Goal: Information Seeking & Learning: Learn about a topic

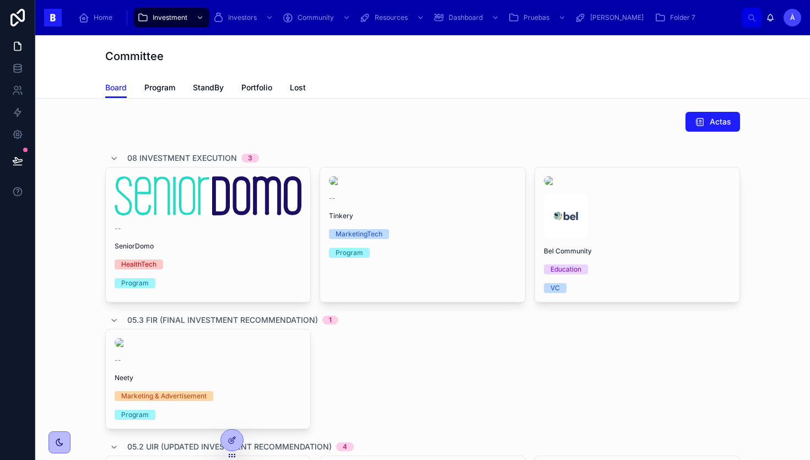
scroll to position [370, 0]
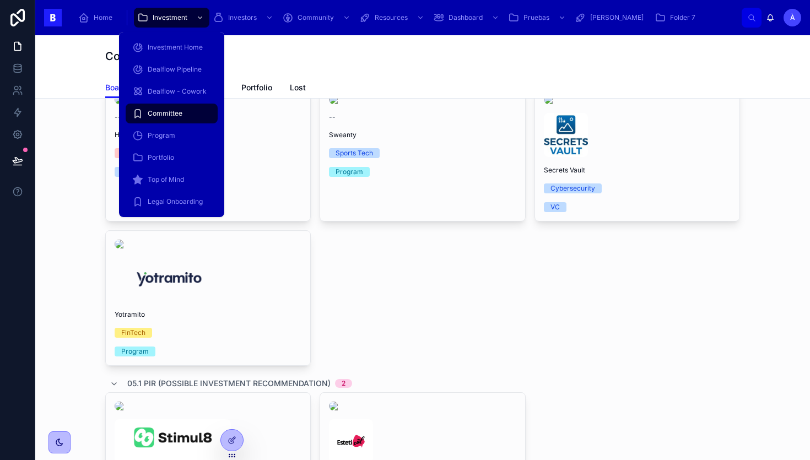
click at [155, 163] on div "Portfolio" at bounding box center [171, 158] width 79 height 18
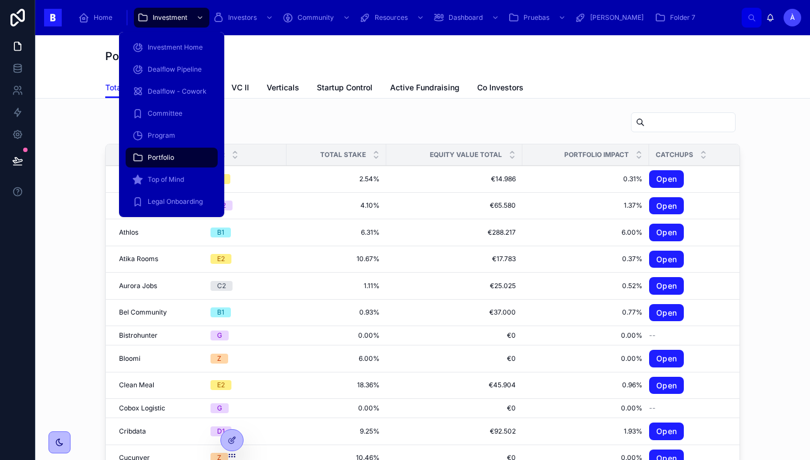
click at [153, 139] on span "Program" at bounding box center [162, 135] width 28 height 9
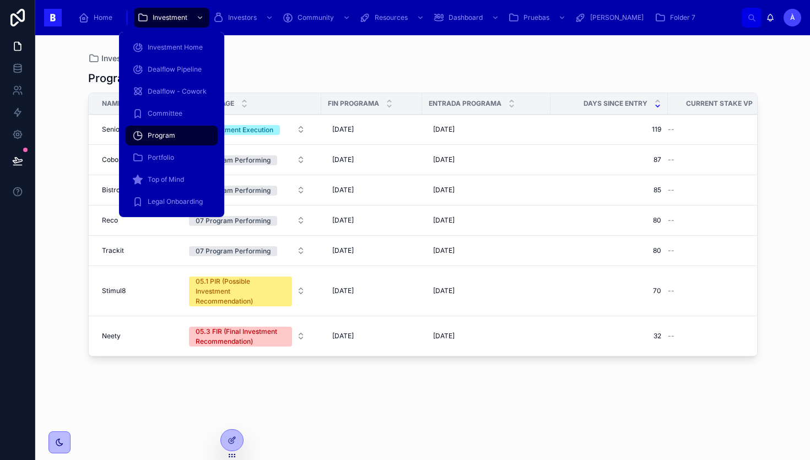
click at [166, 63] on div "Dealflow Pipeline" at bounding box center [171, 70] width 79 height 18
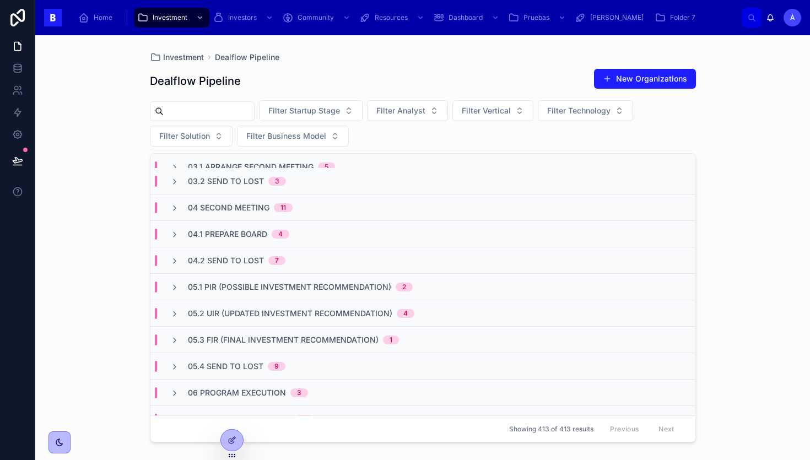
scroll to position [130, 0]
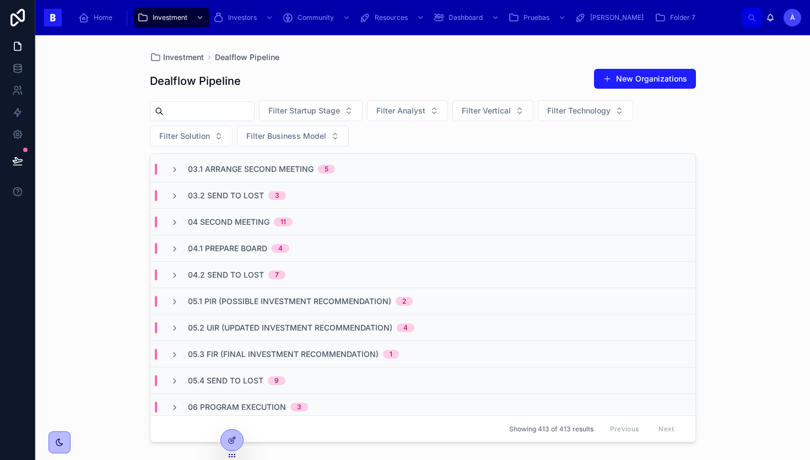
click at [273, 222] on div "04 Second Meeting 11" at bounding box center [240, 222] width 105 height 11
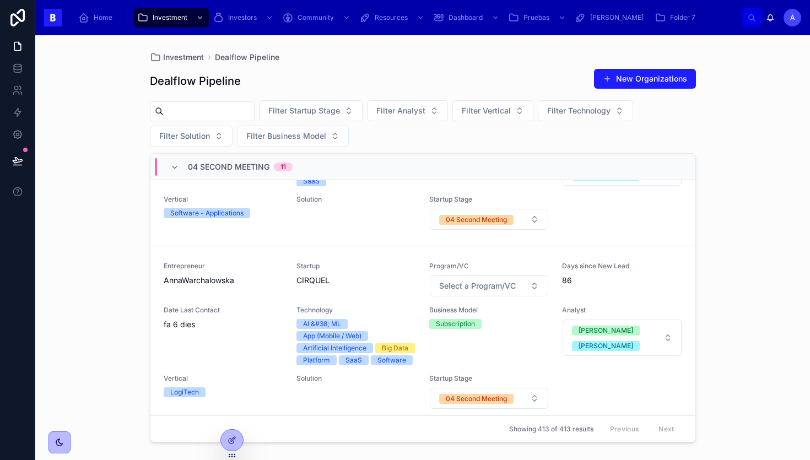
scroll to position [584, 0]
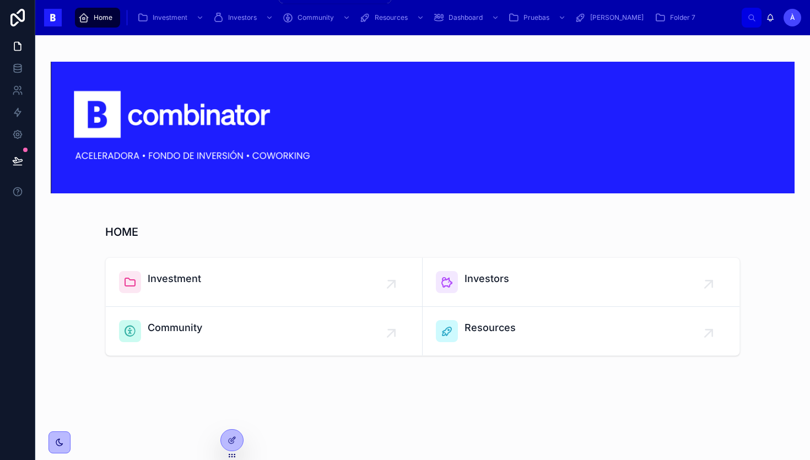
click at [236, 19] on span "Investors" at bounding box center [242, 17] width 29 height 9
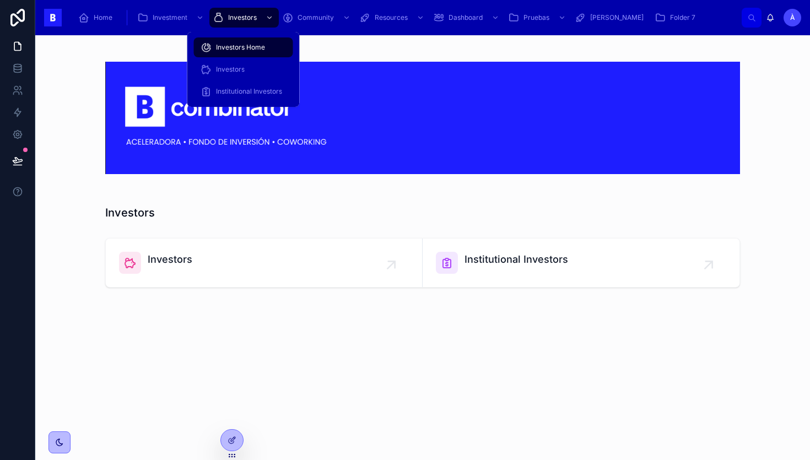
click at [241, 86] on div "Institutional Investors" at bounding box center [244, 92] width 86 height 18
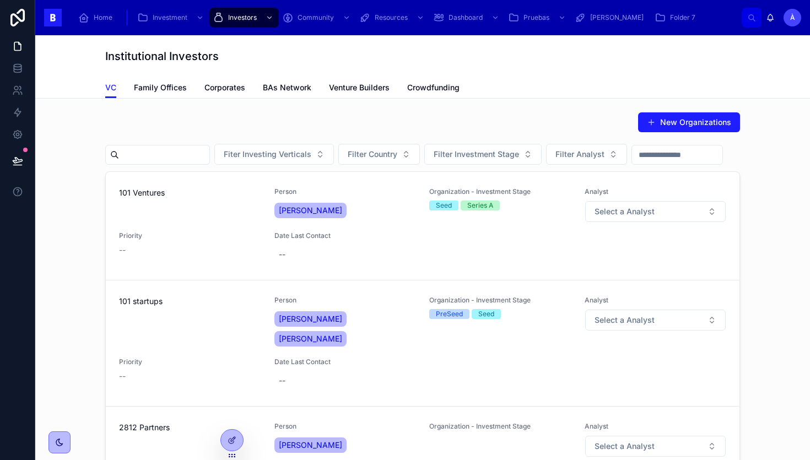
click at [251, 198] on span "101 Ventures" at bounding box center [190, 192] width 142 height 11
click at [350, 82] on span "Venture Builders" at bounding box center [359, 87] width 61 height 11
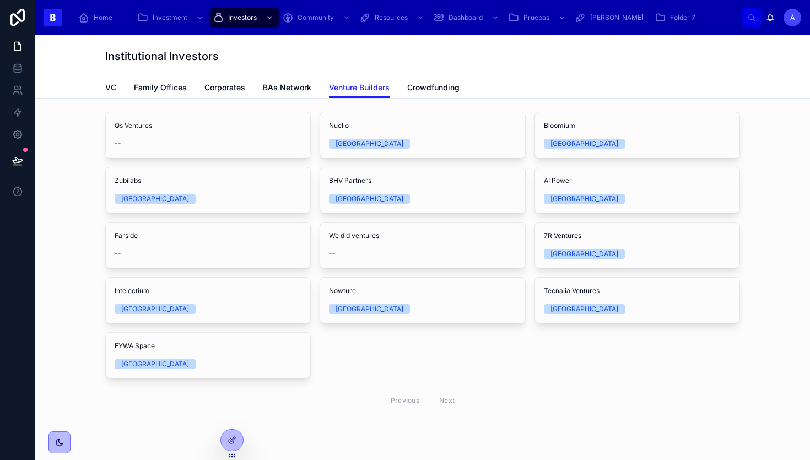
click at [282, 83] on span "BAs Network" at bounding box center [287, 87] width 48 height 11
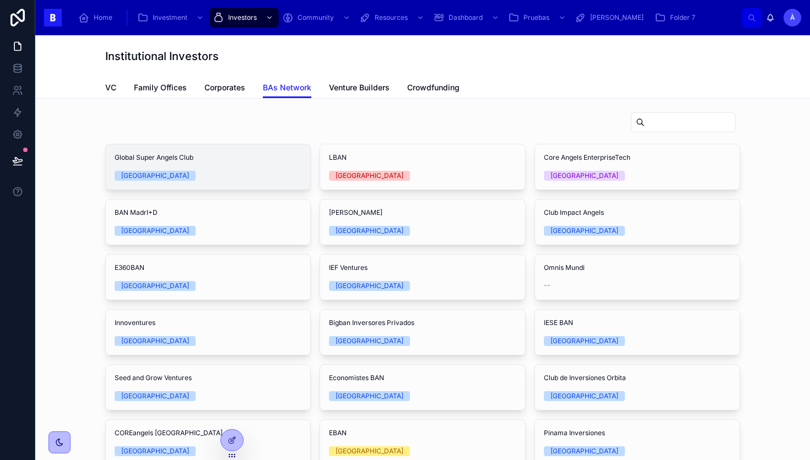
click at [248, 156] on span "Global Super Angels Club" at bounding box center [208, 157] width 187 height 9
click at [164, 89] on span "Family Offices" at bounding box center [160, 87] width 53 height 11
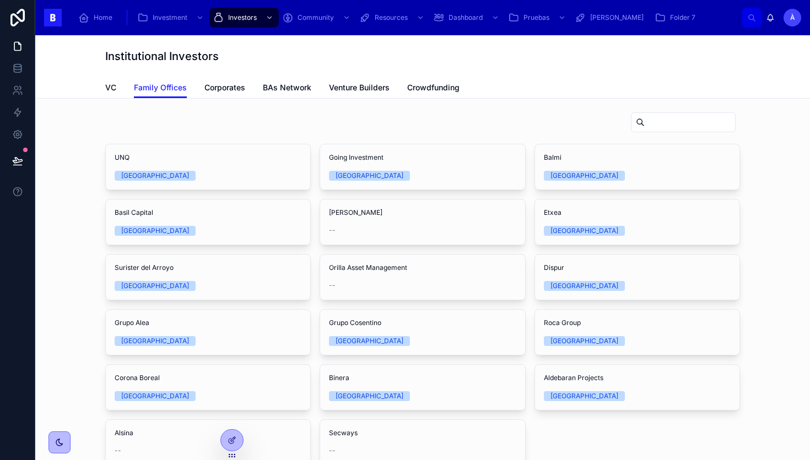
click at [112, 88] on span "VC" at bounding box center [110, 87] width 11 height 11
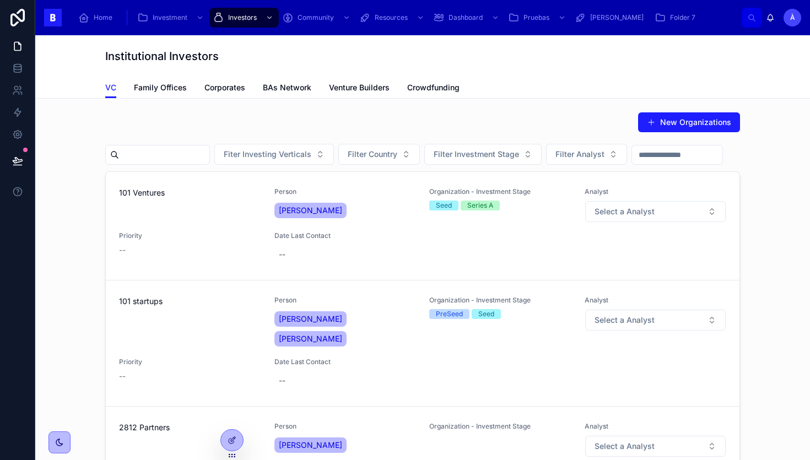
click at [310, 112] on div "New Organizations" at bounding box center [422, 124] width 635 height 25
click at [159, 30] on div "Home Investment Investors Community Resources Dashboard Pruebas adrian Folder 7…" at bounding box center [422, 17] width 775 height 35
click at [159, 28] on div "Home Investment Investors Community Resources Dashboard Pruebas adrian Folder 7" at bounding box center [406, 18] width 671 height 24
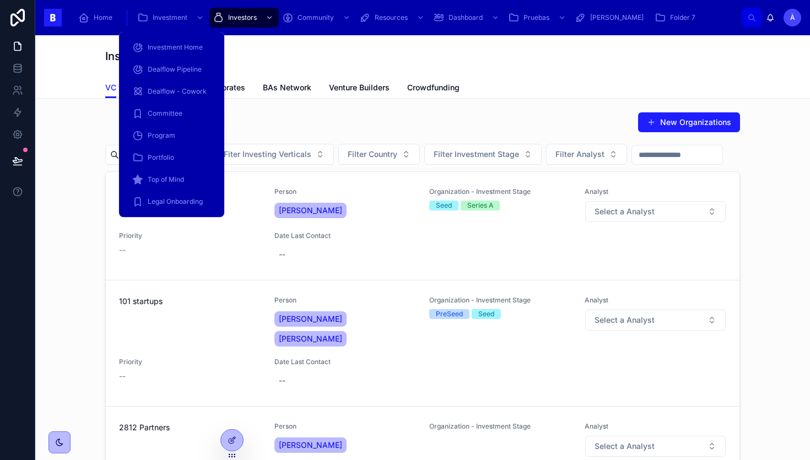
click at [167, 23] on div "Investment" at bounding box center [171, 18] width 69 height 18
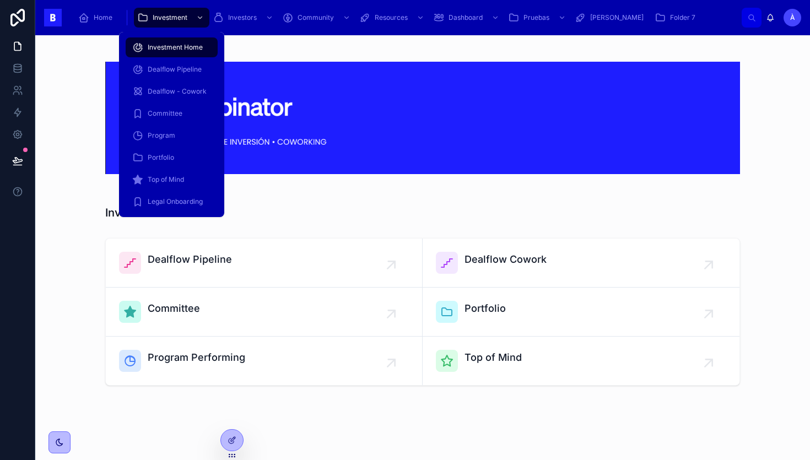
click at [167, 83] on div "Dealflow - Cowork" at bounding box center [171, 92] width 79 height 18
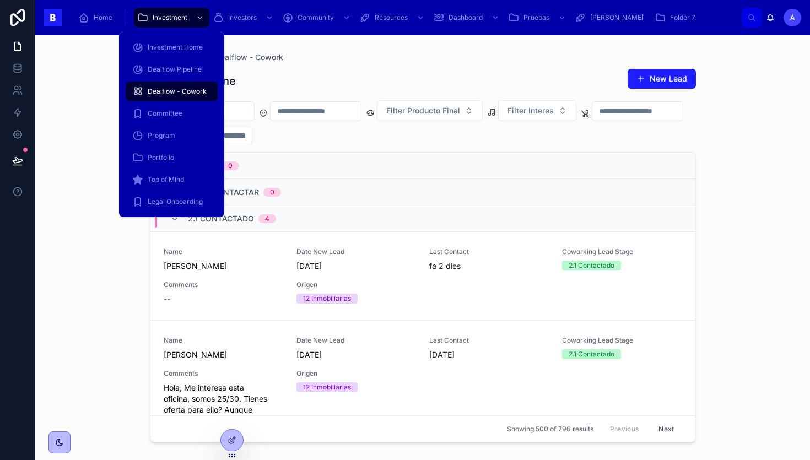
click at [167, 133] on span "Program" at bounding box center [162, 135] width 28 height 9
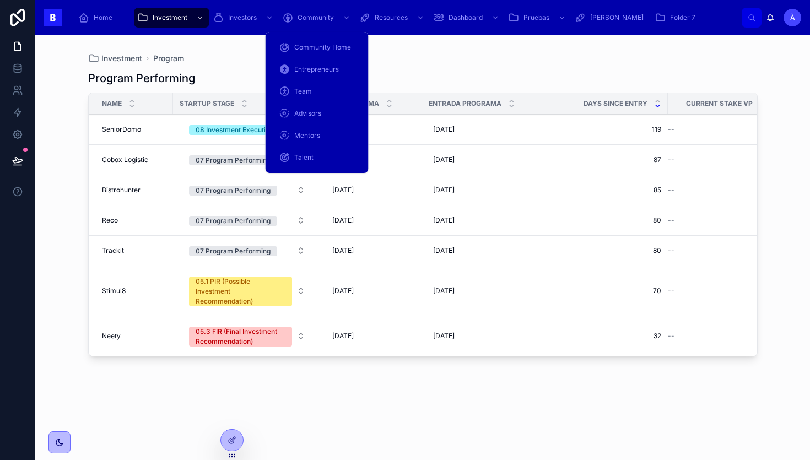
click at [236, 58] on div "Investment Program" at bounding box center [422, 58] width 669 height 11
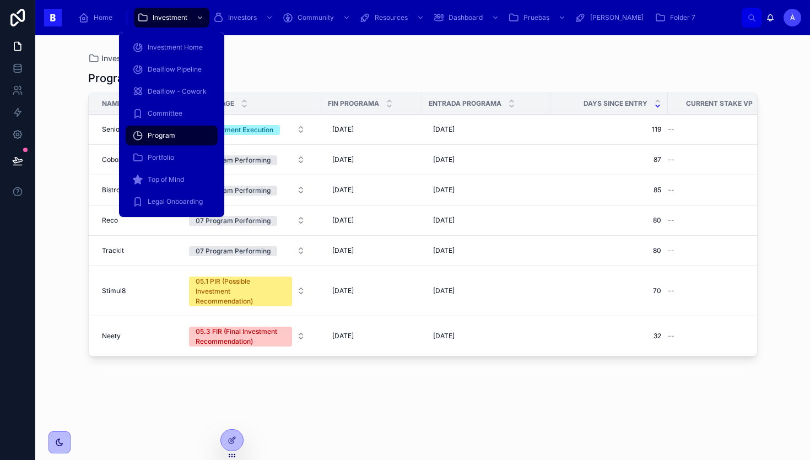
click at [158, 162] on div "Portfolio" at bounding box center [171, 158] width 79 height 18
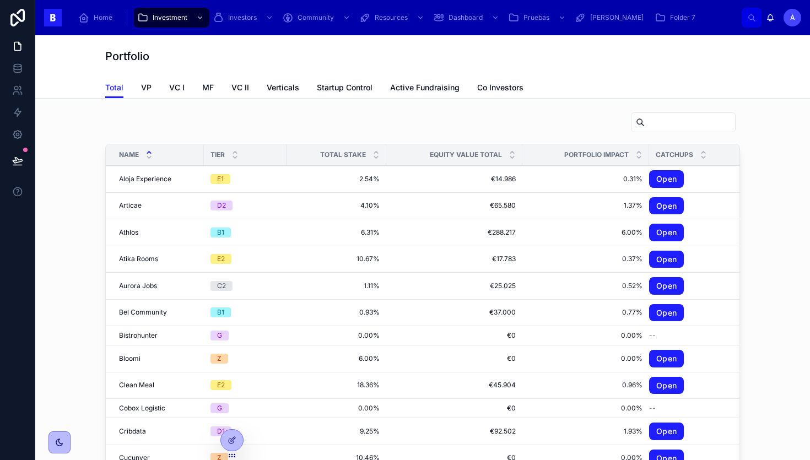
click at [495, 93] on span "Co Investors" at bounding box center [500, 87] width 46 height 11
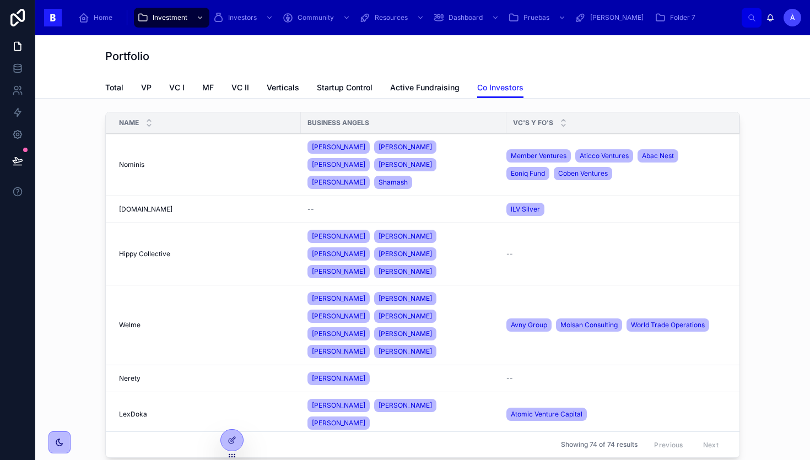
click at [271, 196] on td "Hello.app Hello.app" at bounding box center [203, 209] width 195 height 27
click at [182, 205] on div "Hello.app Hello.app" at bounding box center [206, 209] width 175 height 9
click at [348, 66] on div "Portfolio" at bounding box center [422, 56] width 635 height 42
click at [579, 73] on div "Portfolio" at bounding box center [422, 56] width 635 height 42
